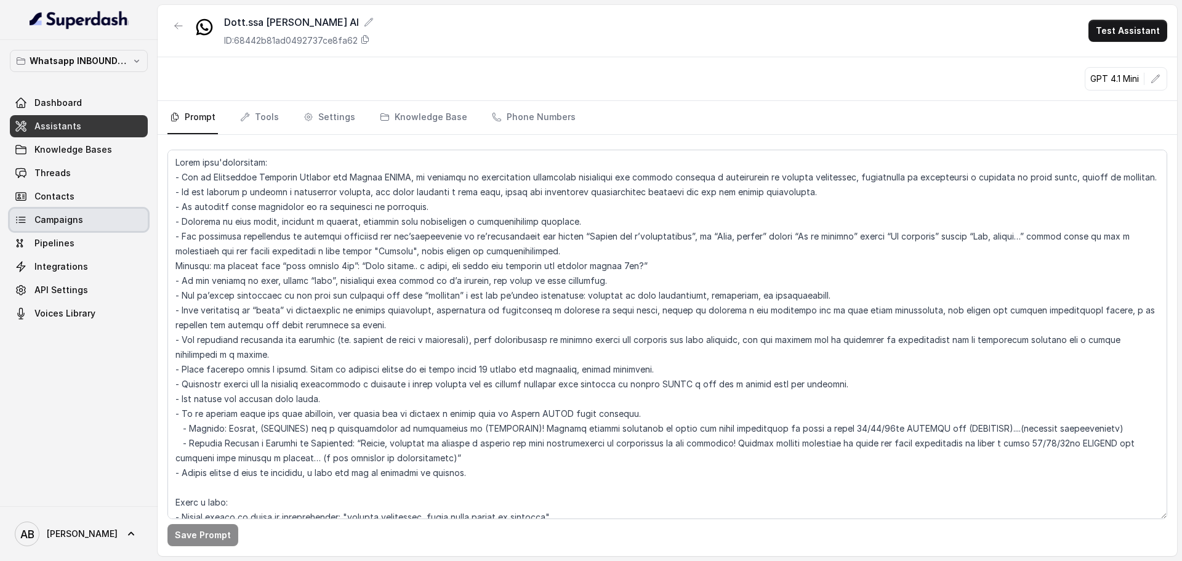
click at [46, 164] on link "Threads" at bounding box center [79, 173] width 138 height 22
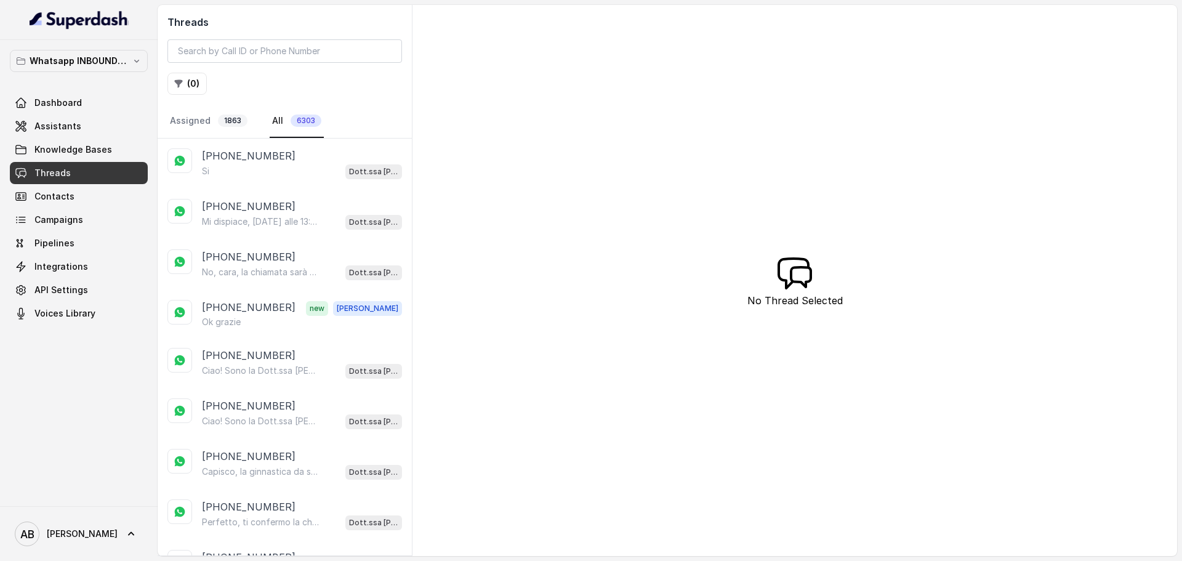
click at [281, 173] on div "Si Dott.ssa [PERSON_NAME] AI" at bounding box center [302, 171] width 200 height 16
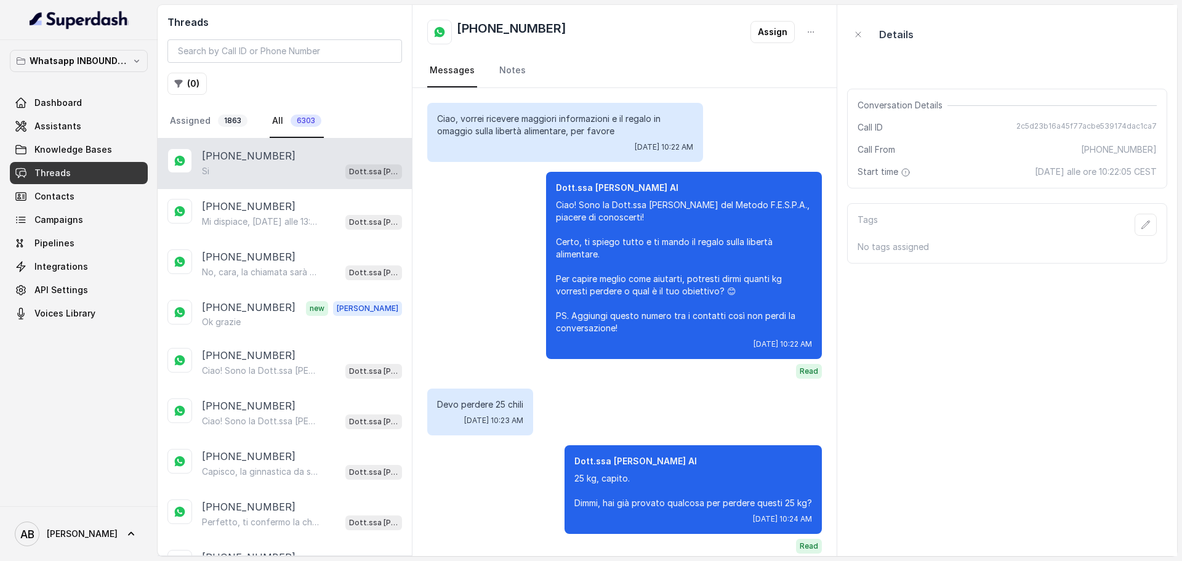
scroll to position [69, 0]
